Goal: Task Accomplishment & Management: Manage account settings

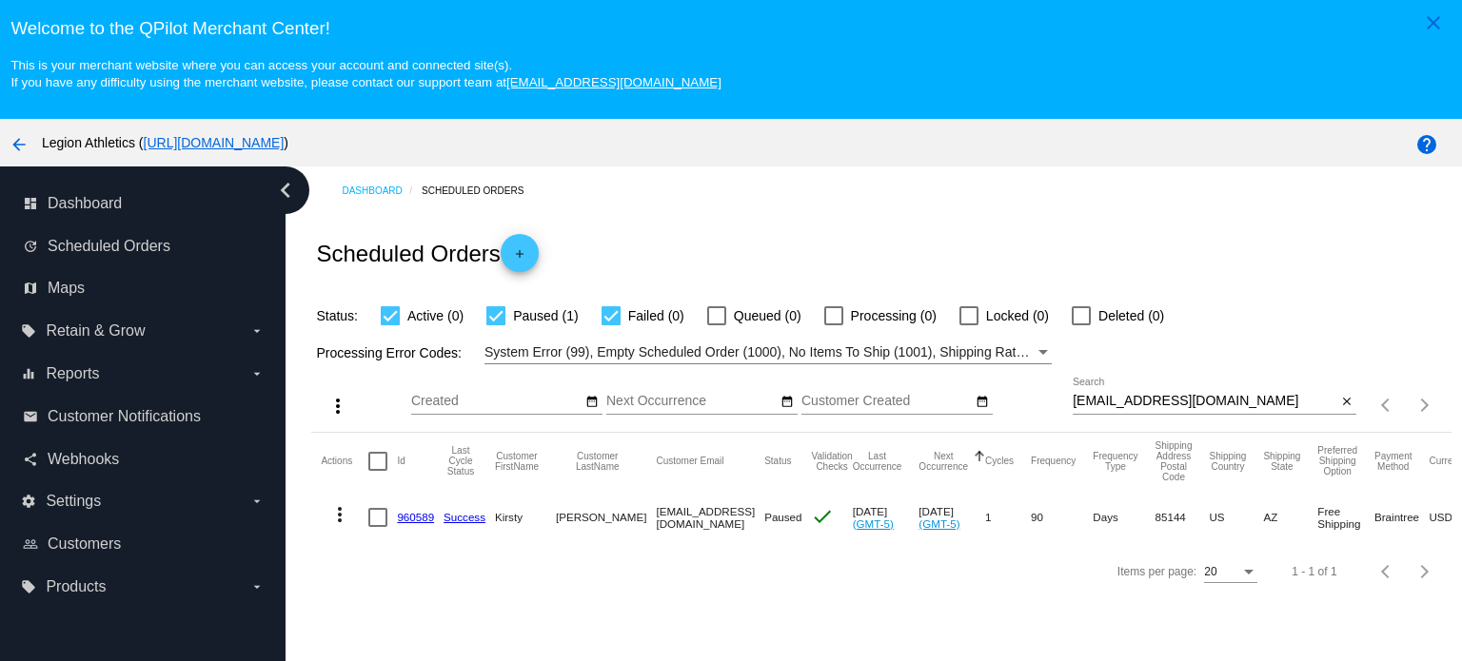
click at [1188, 404] on input "[EMAIL_ADDRESS][DOMAIN_NAME]" at bounding box center [1205, 401] width 264 height 15
paste input "clpalmiscno"
type input "[EMAIL_ADDRESS][DOMAIN_NAME]"
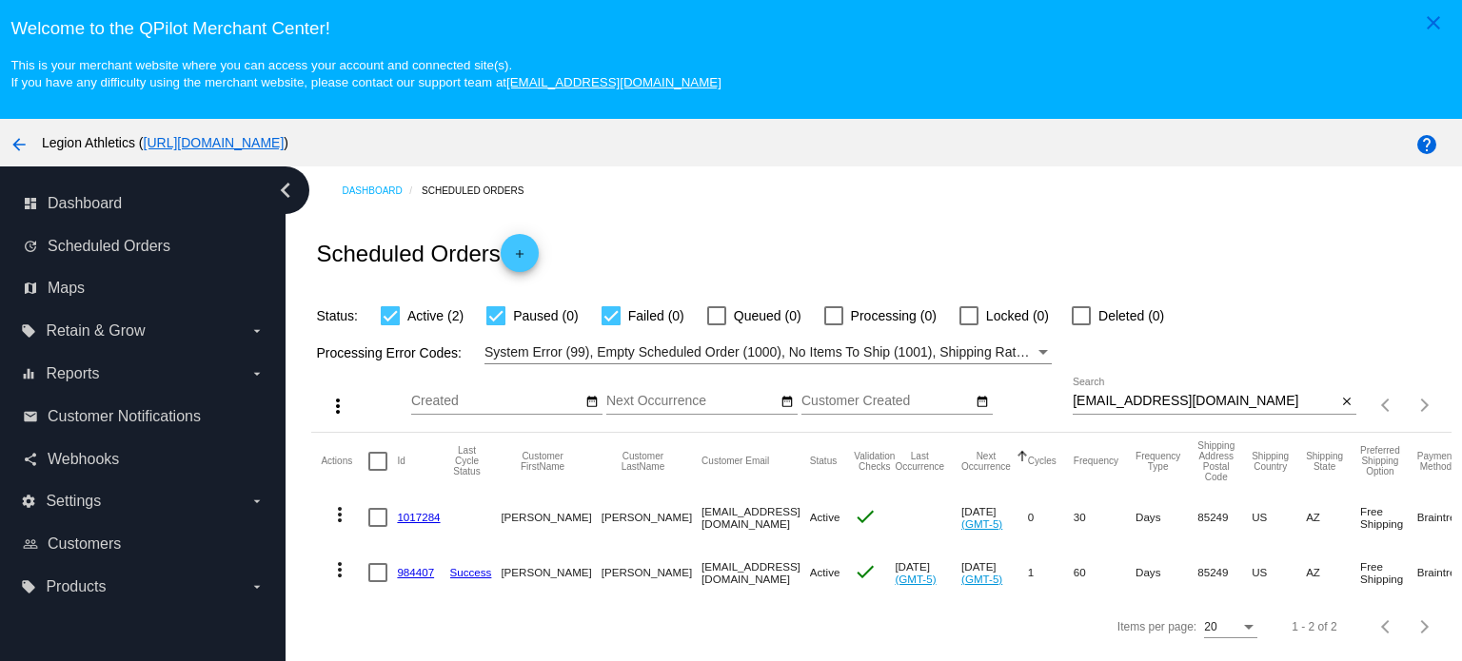
click at [409, 575] on link "984407" at bounding box center [415, 572] width 37 height 12
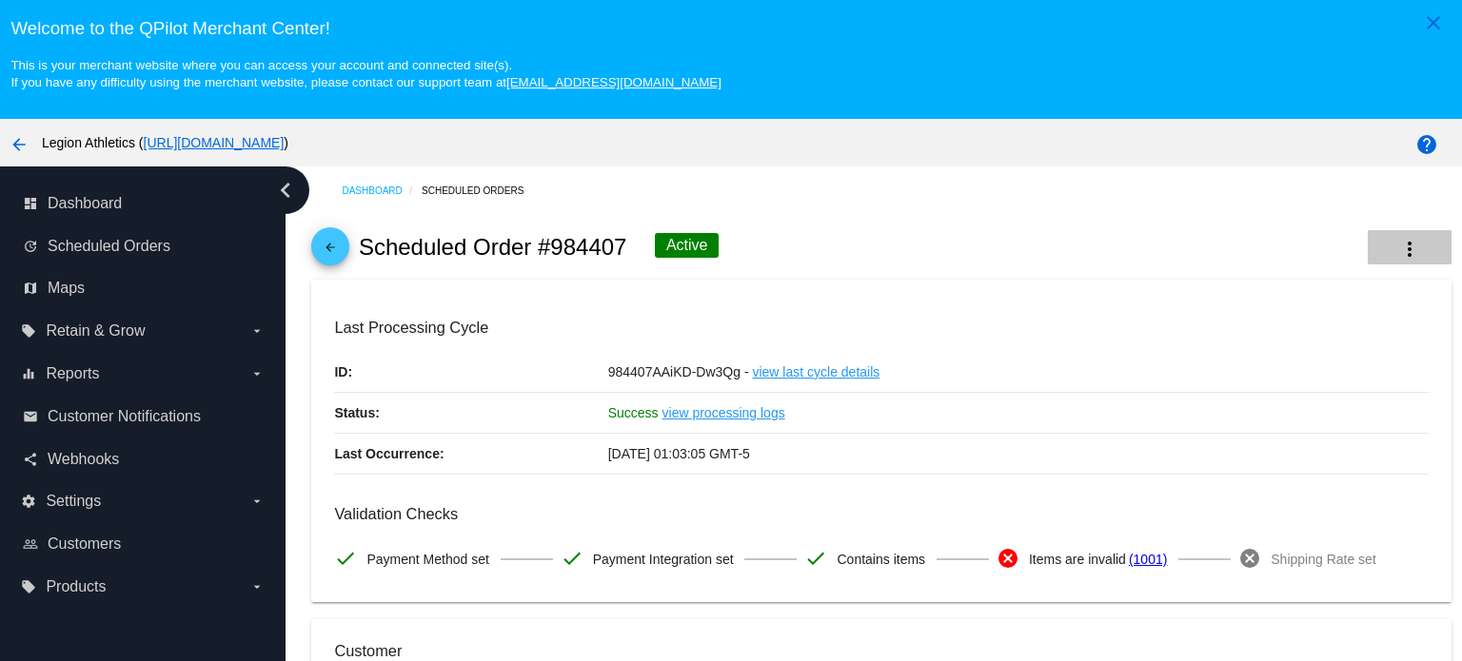
click at [1398, 241] on mat-icon "more_vert" at bounding box center [1409, 249] width 23 height 23
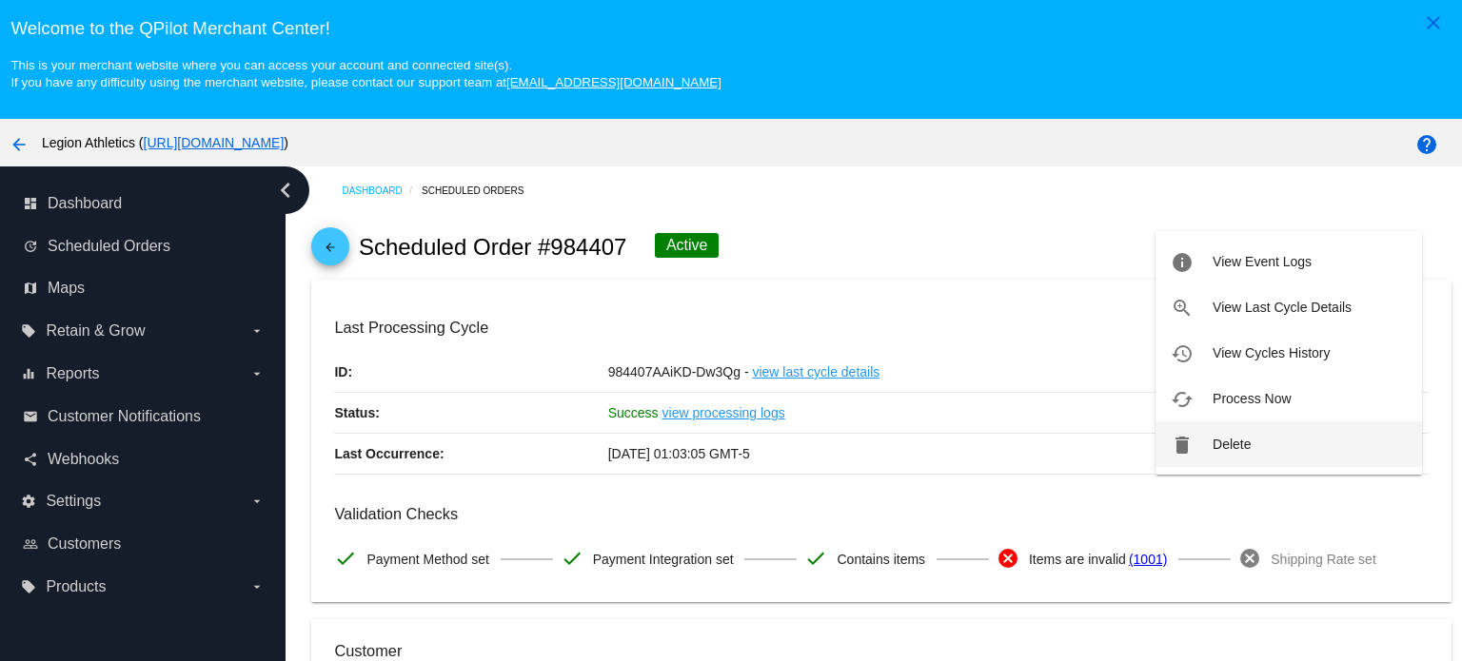
click at [1260, 438] on button "delete Delete" at bounding box center [1288, 445] width 266 height 46
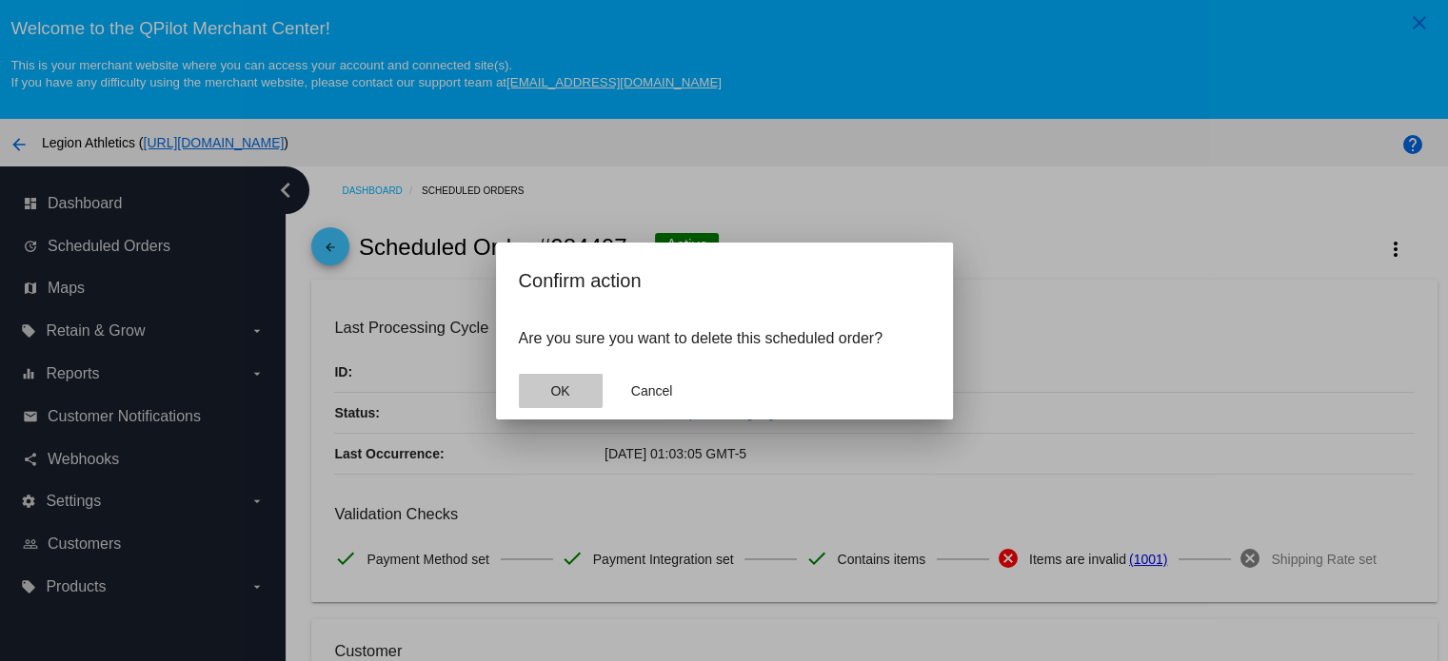
click at [557, 388] on span "OK" at bounding box center [559, 391] width 19 height 15
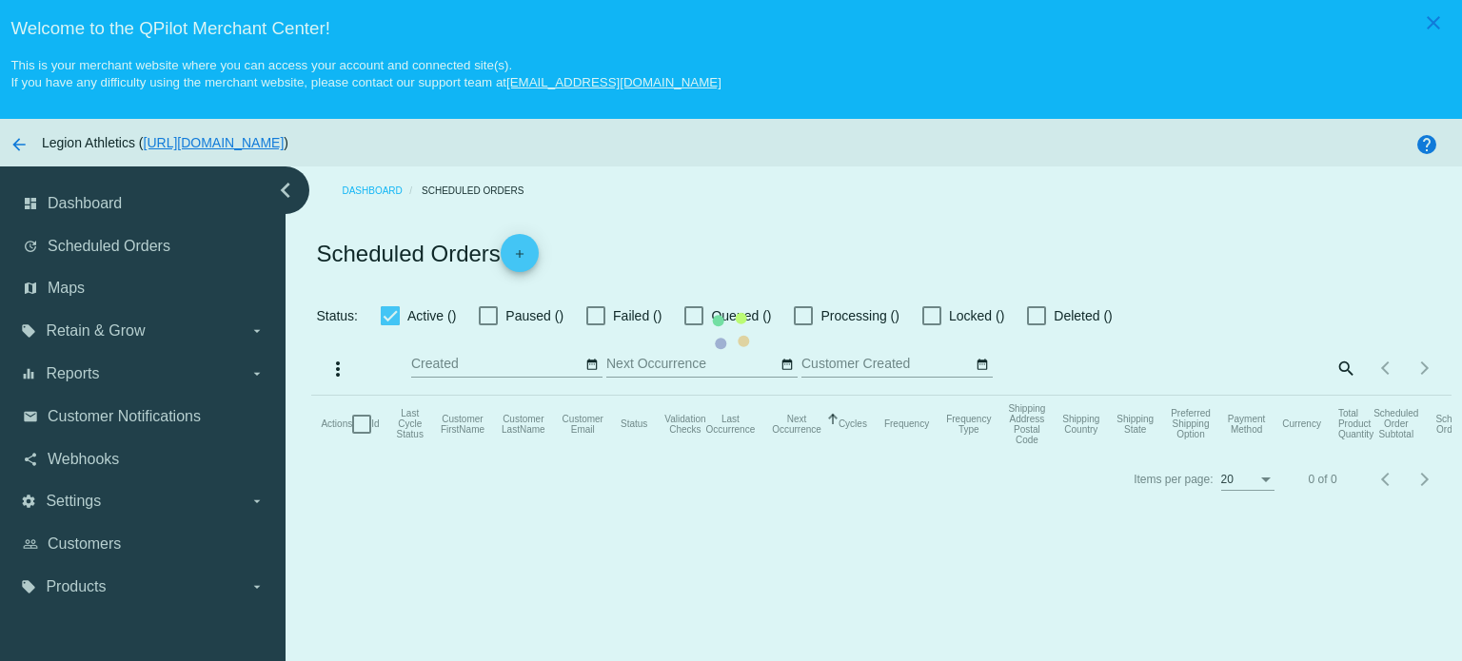
checkbox input "true"
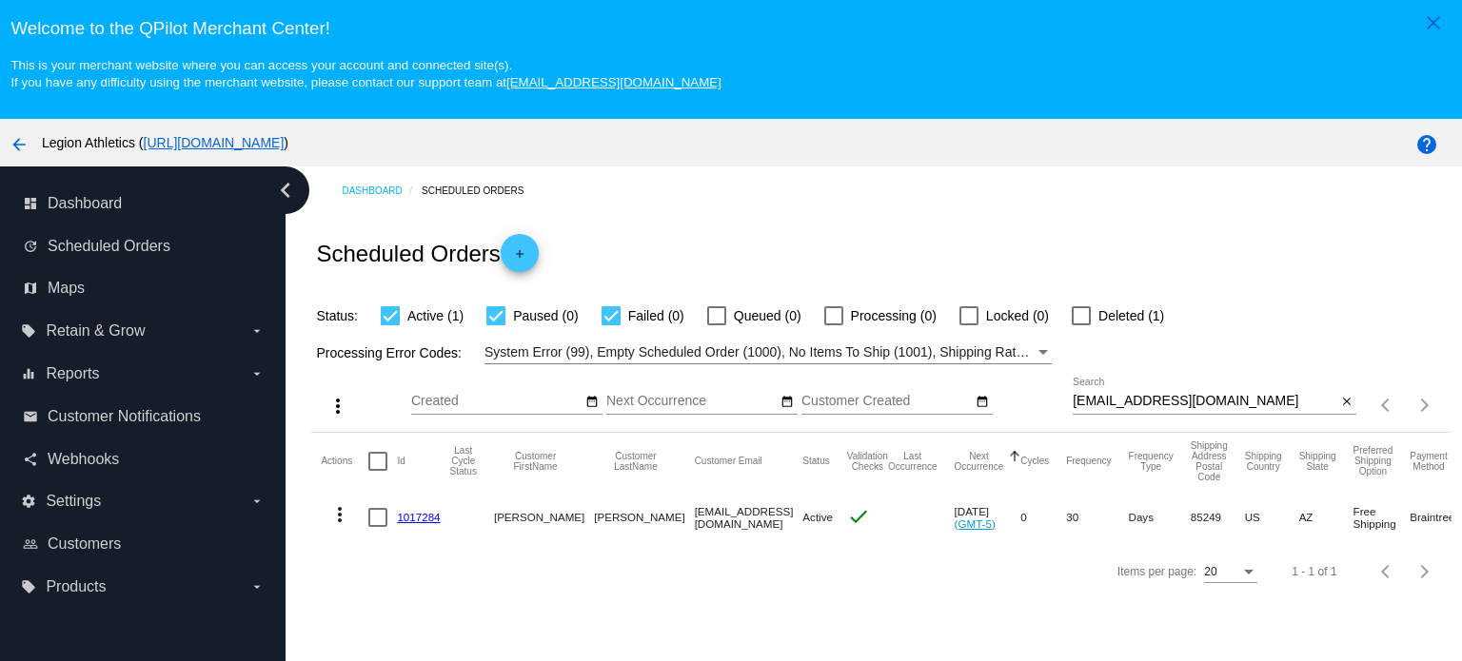
click at [417, 515] on link "1017284" at bounding box center [418, 517] width 43 height 12
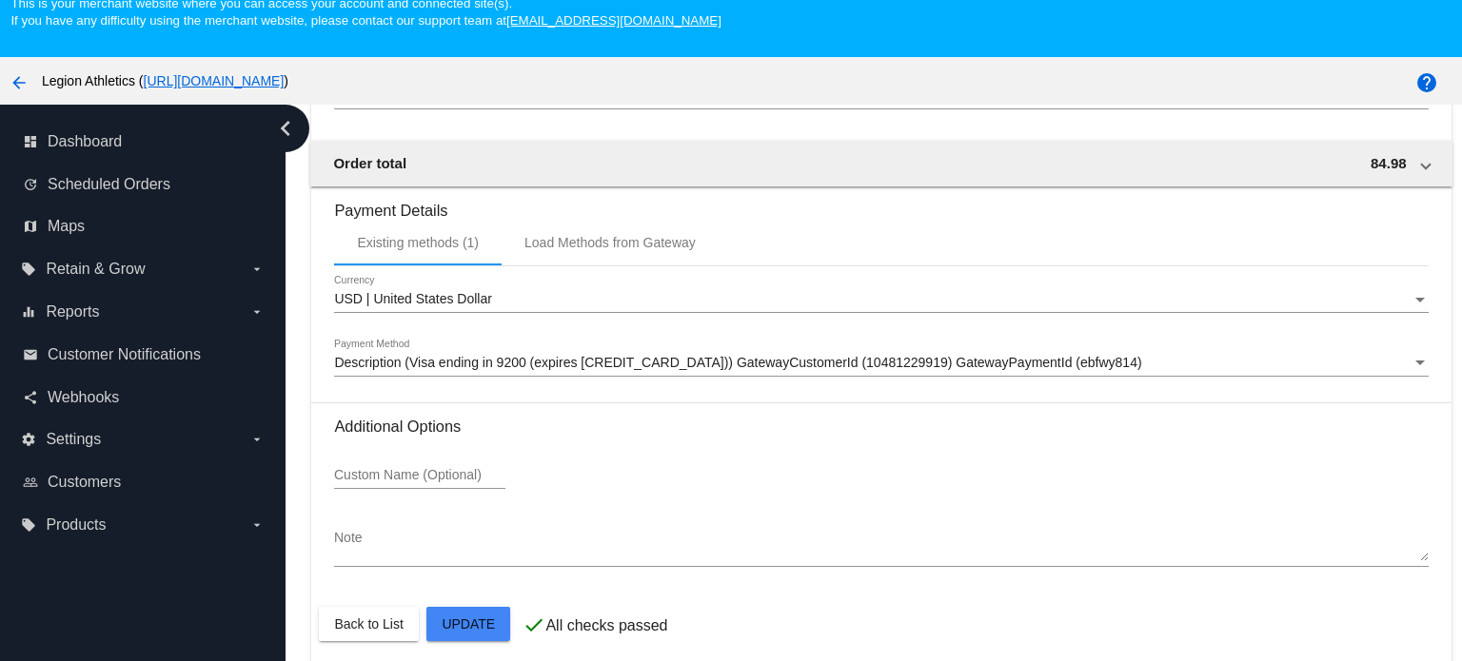
scroll to position [95, 0]
